Goal: Task Accomplishment & Management: Use online tool/utility

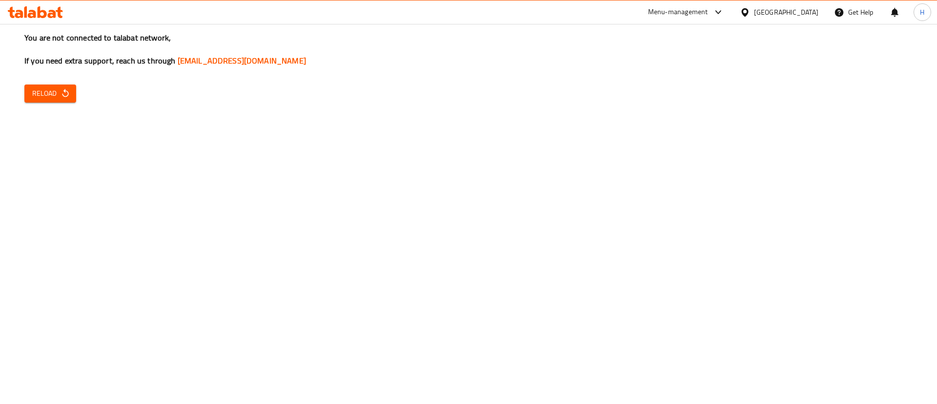
drag, startPoint x: 538, startPoint y: 168, endPoint x: 550, endPoint y: 179, distance: 15.6
click at [538, 168] on div "You are not connected to talabat network, If you need extra support, reach us t…" at bounding box center [468, 202] width 937 height 404
click at [56, 97] on span "Reload" at bounding box center [50, 93] width 36 height 12
